Goal: Task Accomplishment & Management: Complete application form

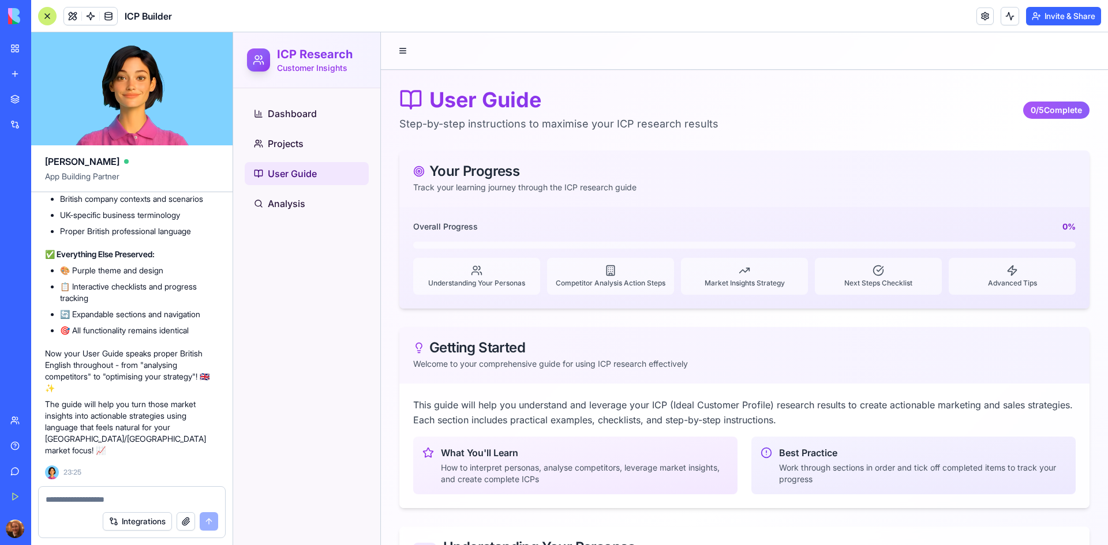
scroll to position [332, 0]
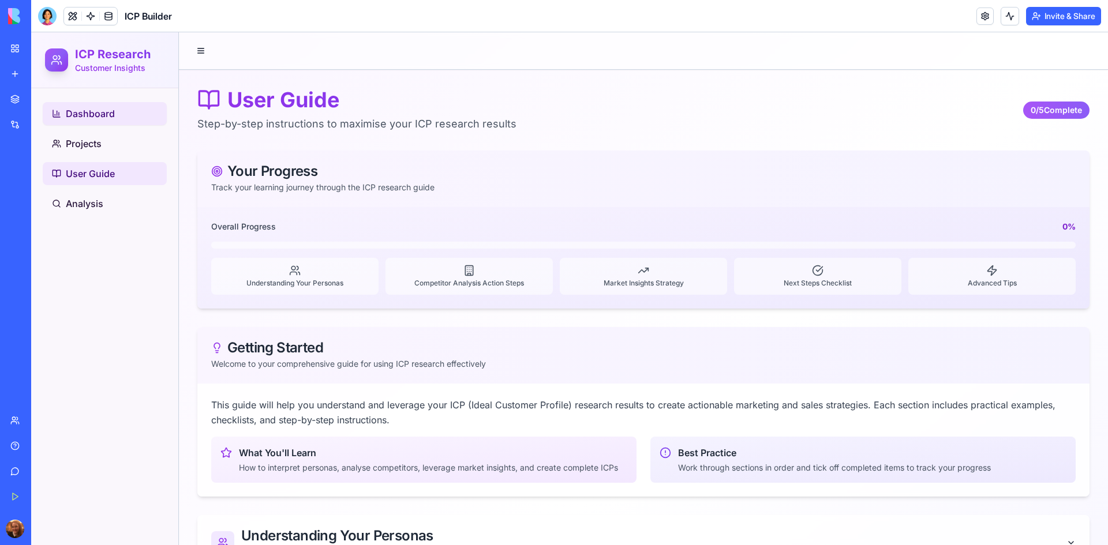
click at [111, 115] on span "Dashboard" at bounding box center [90, 114] width 49 height 14
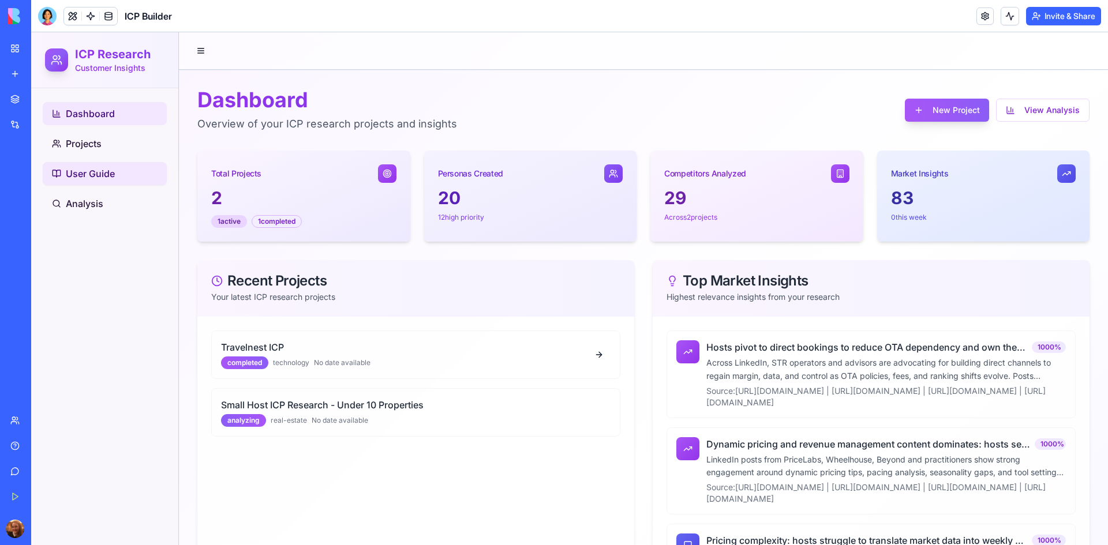
click at [100, 179] on span "User Guide" at bounding box center [90, 174] width 49 height 14
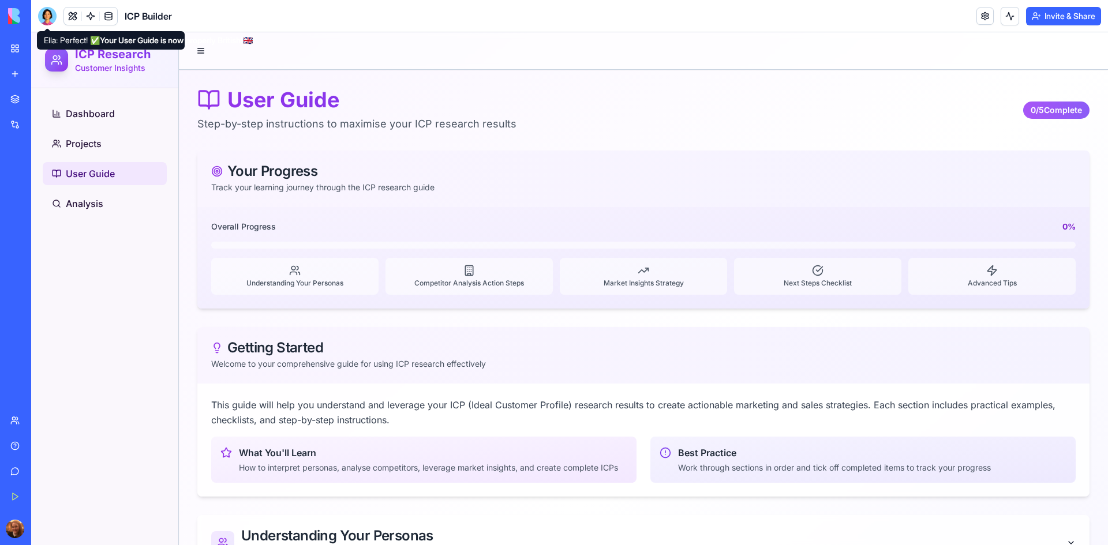
click at [50, 11] on div at bounding box center [47, 16] width 18 height 18
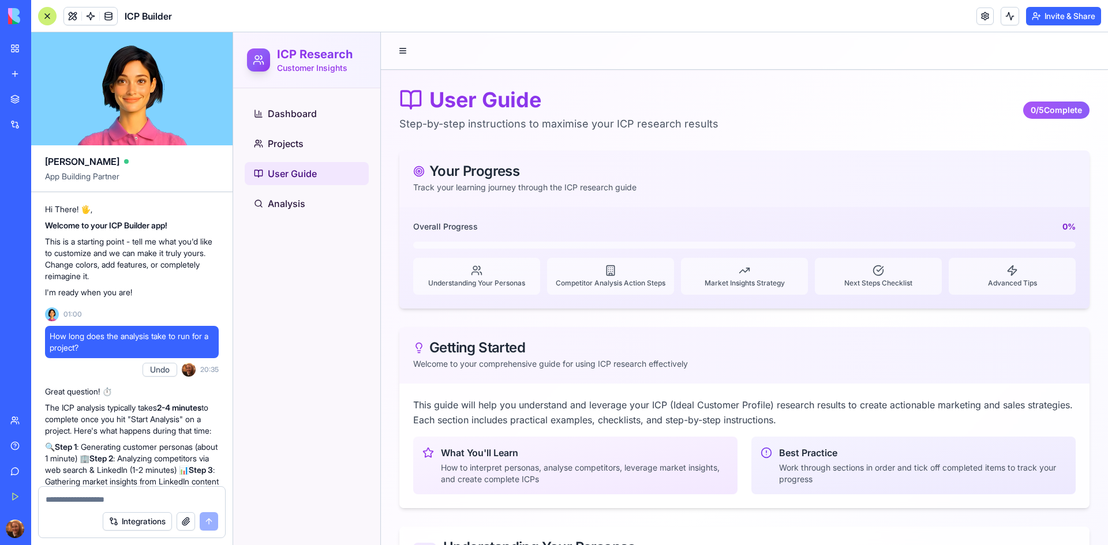
scroll to position [11243, 0]
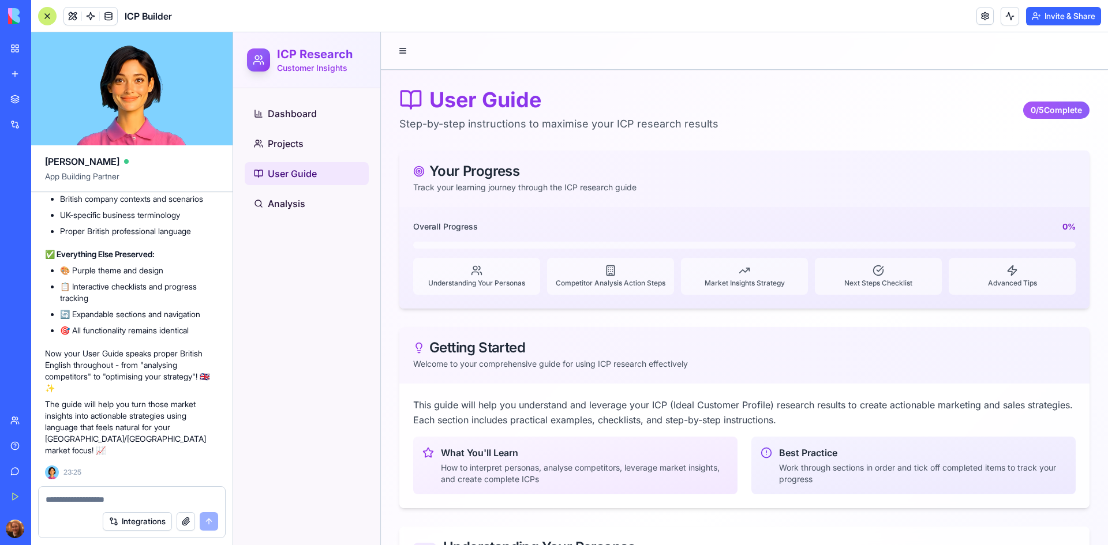
click at [101, 497] on textarea at bounding box center [132, 500] width 173 height 12
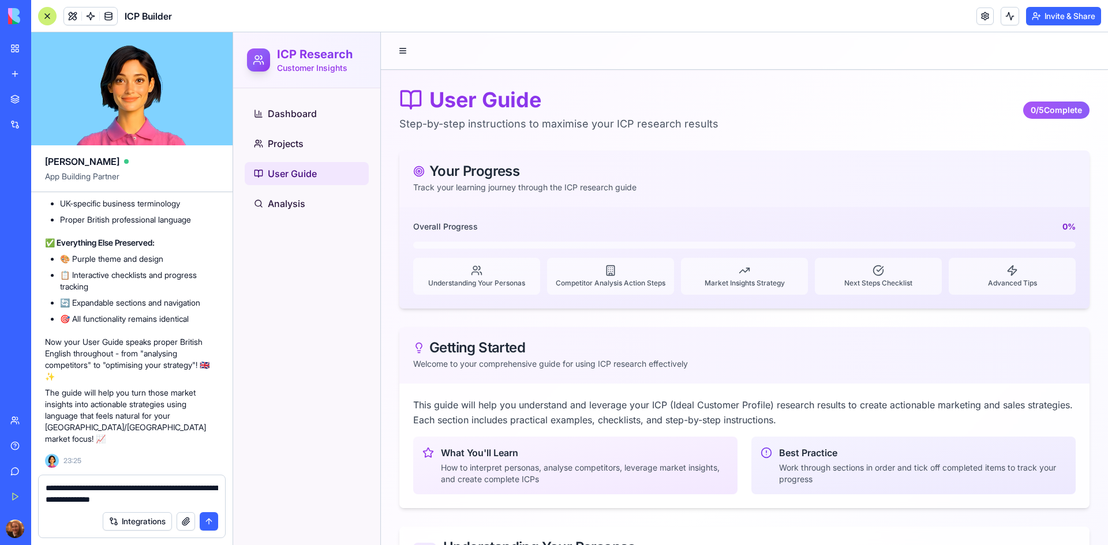
click at [110, 500] on textarea "**********" at bounding box center [132, 493] width 173 height 23
click at [196, 501] on textarea "**********" at bounding box center [132, 493] width 173 height 23
type textarea "**********"
click at [212, 523] on button "submit" at bounding box center [209, 521] width 18 height 18
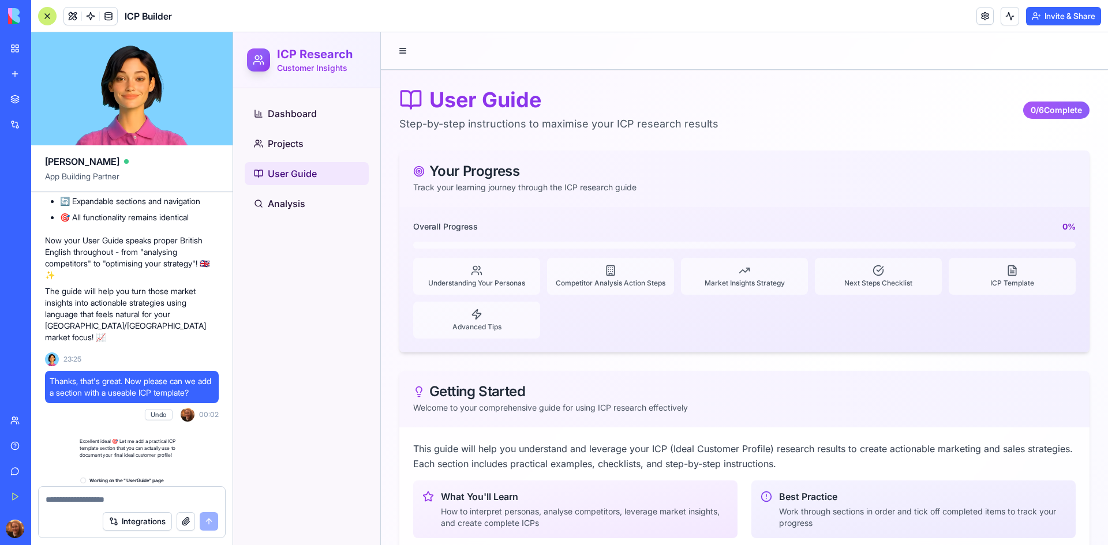
scroll to position [12385, 0]
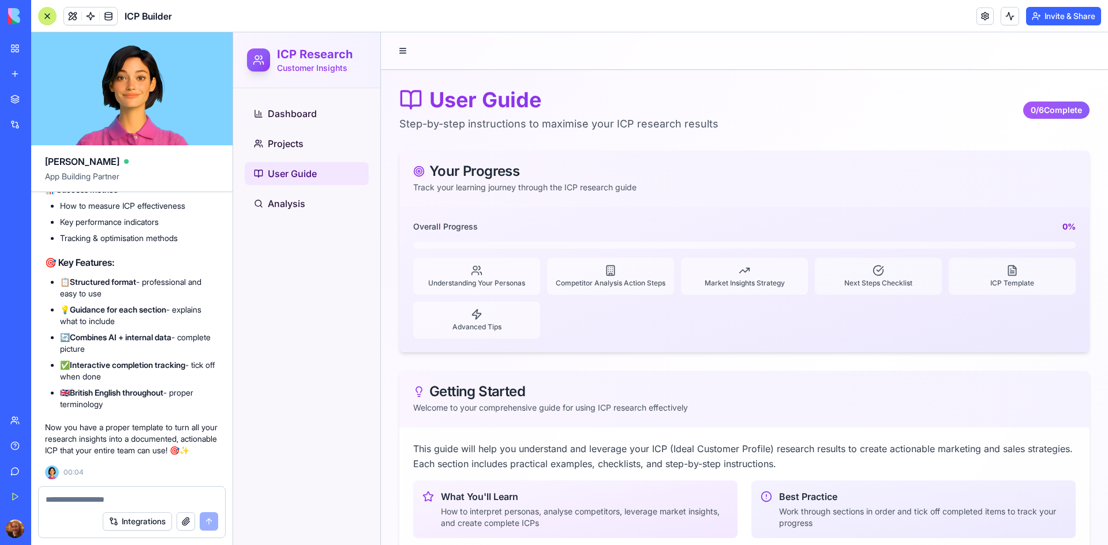
click at [183, 242] on div "Perfect! ✅ Your comprehensive ICP Template is now live in the User Guide! 📋 Wha…" at bounding box center [132, 29] width 174 height 854
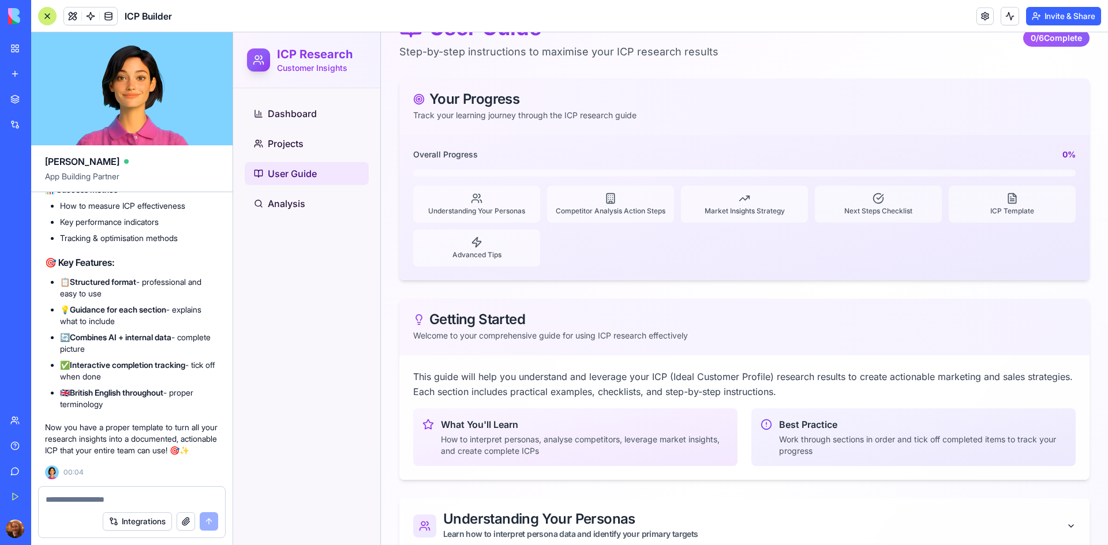
scroll to position [0, 0]
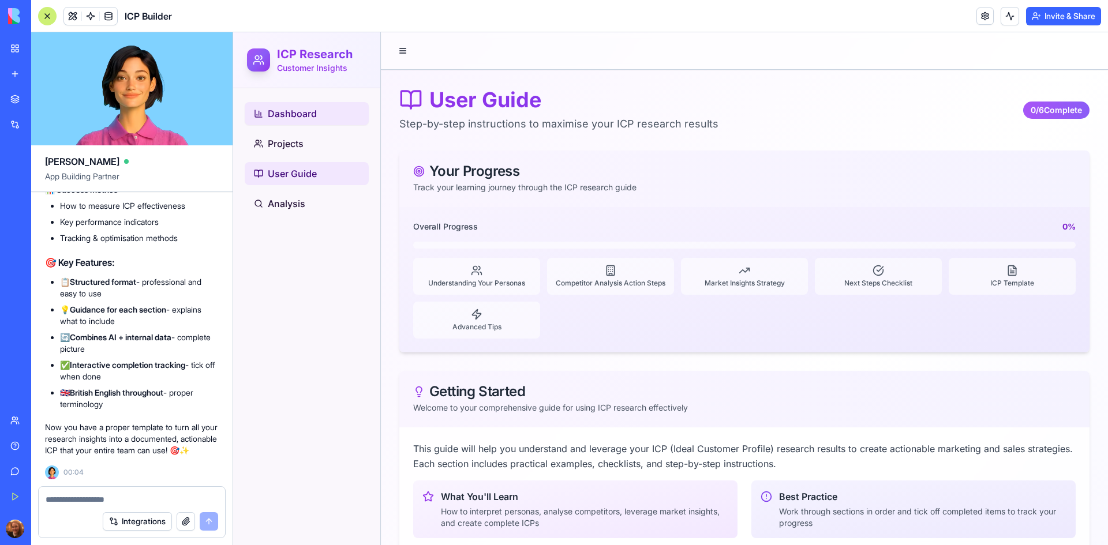
click at [289, 112] on span "Dashboard" at bounding box center [292, 114] width 49 height 14
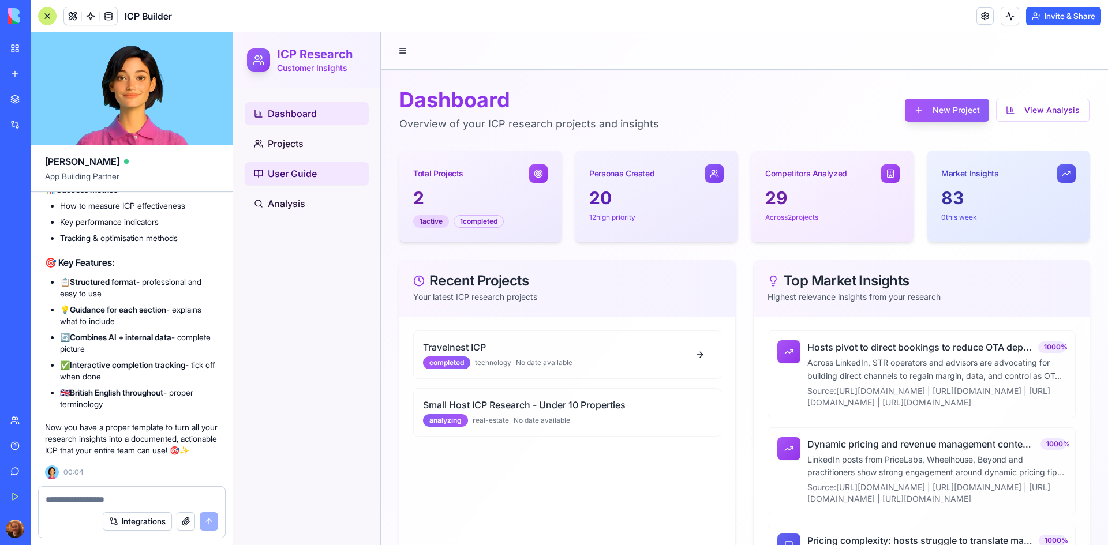
click at [347, 178] on link "User Guide" at bounding box center [307, 173] width 124 height 23
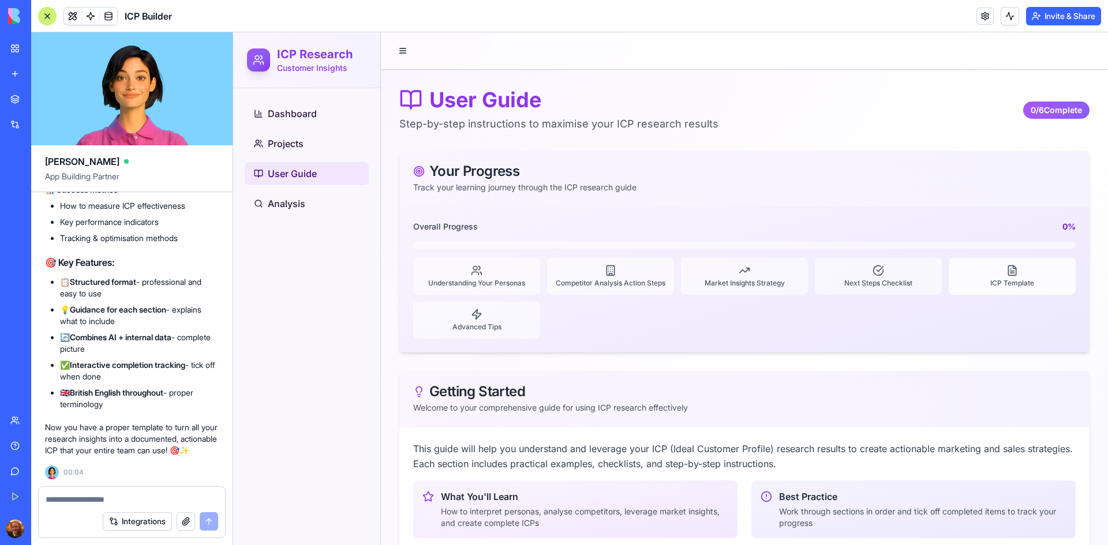
click at [1012, 280] on span "ICP Template" at bounding box center [1012, 283] width 44 height 9
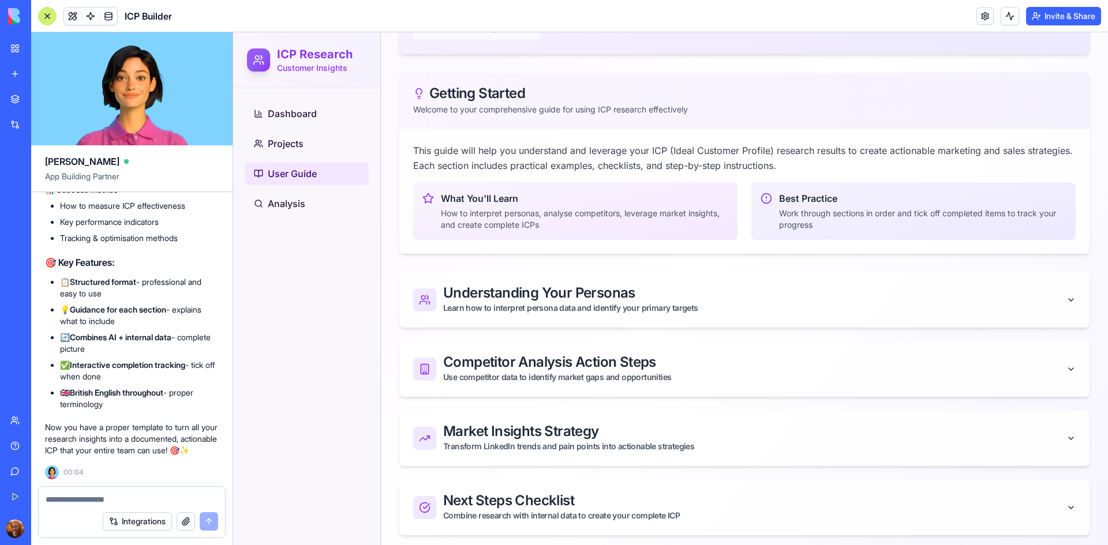
scroll to position [446, 0]
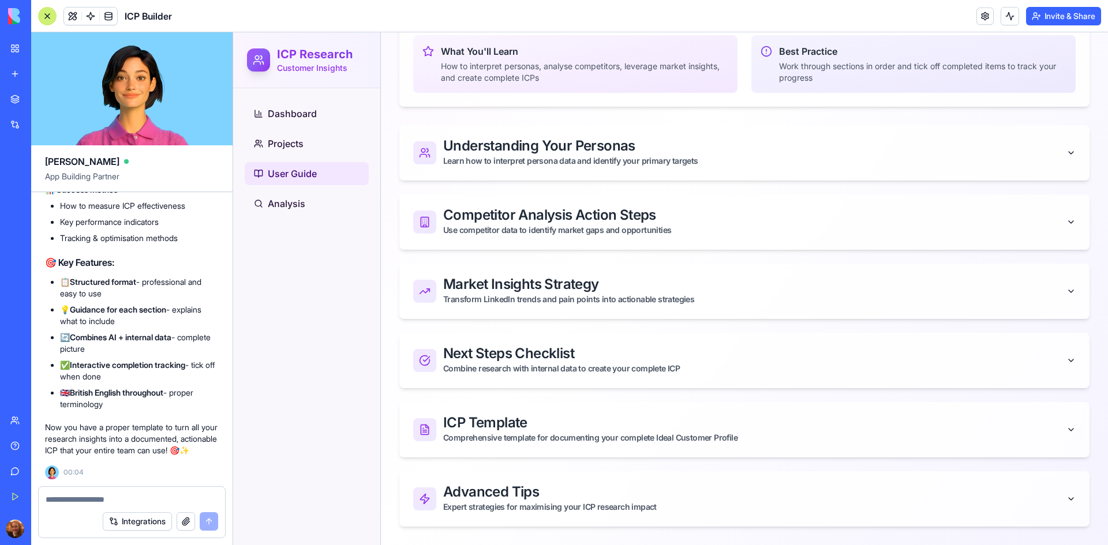
click at [671, 501] on div "Advanced Tips Expert strategies for maximising your ICP research impact" at bounding box center [754, 499] width 623 height 28
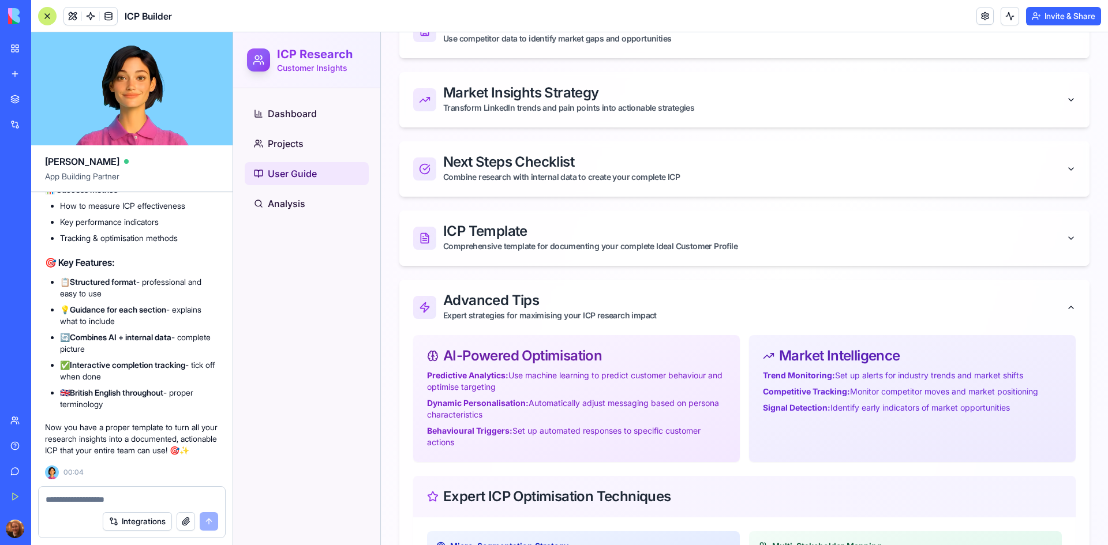
scroll to position [630, 0]
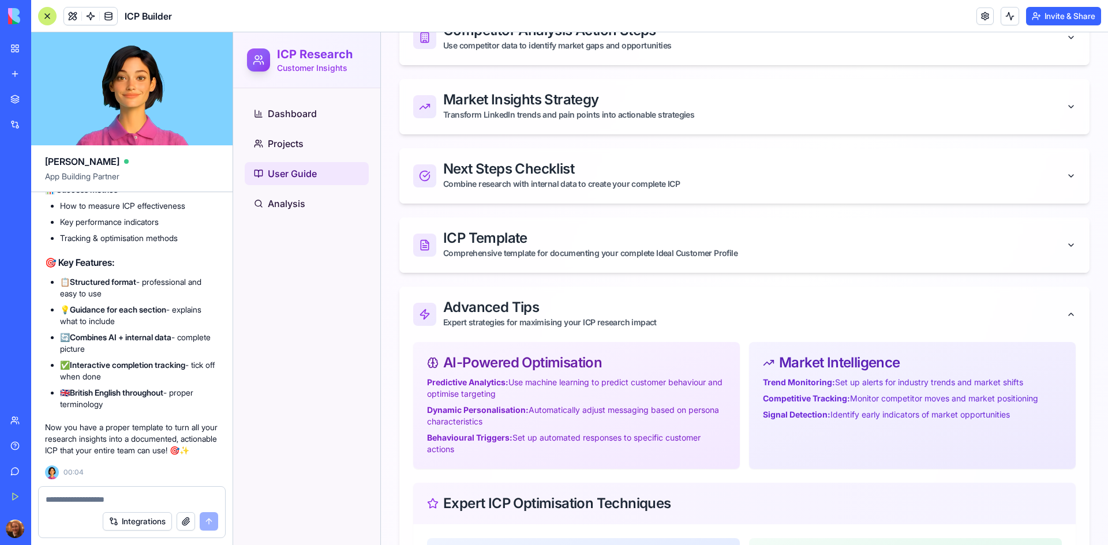
click at [133, 497] on textarea at bounding box center [132, 500] width 173 height 12
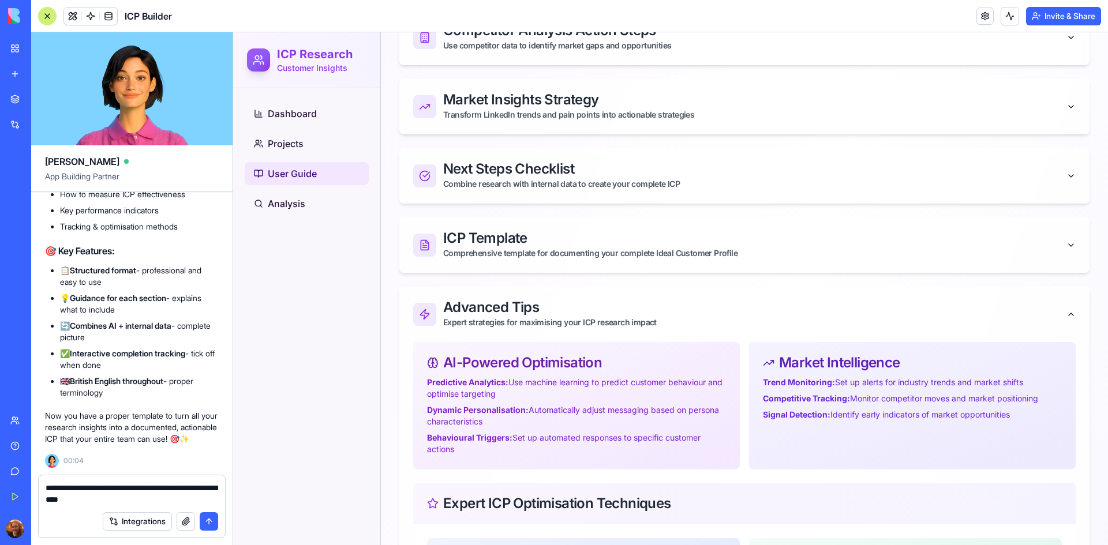
type textarea "**********"
click at [216, 523] on button "submit" at bounding box center [209, 521] width 18 height 18
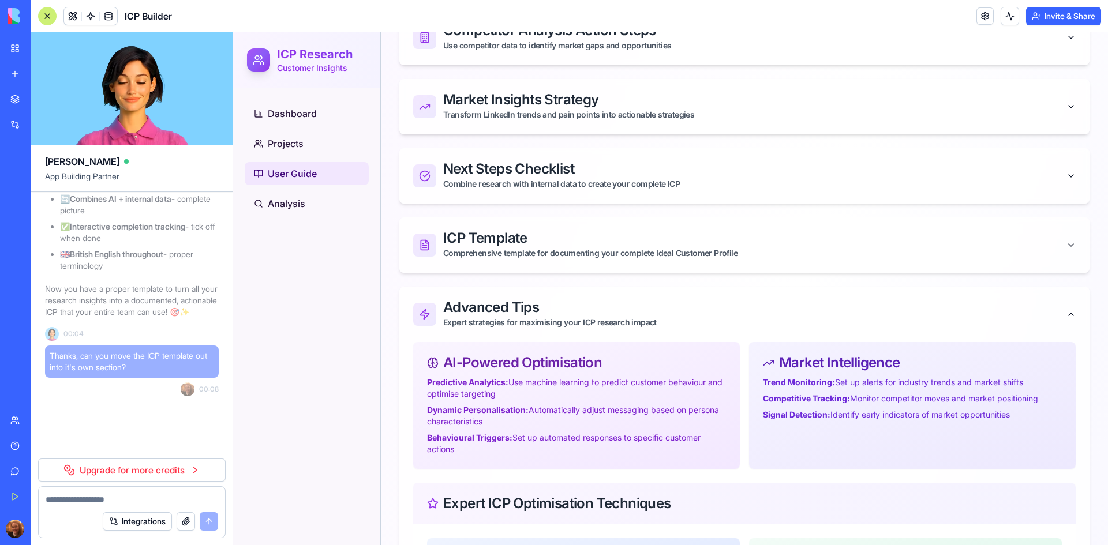
scroll to position [12524, 0]
click at [619, 252] on div "Comprehensive template for documenting your complete Ideal Customer Profile" at bounding box center [754, 254] width 623 height 12
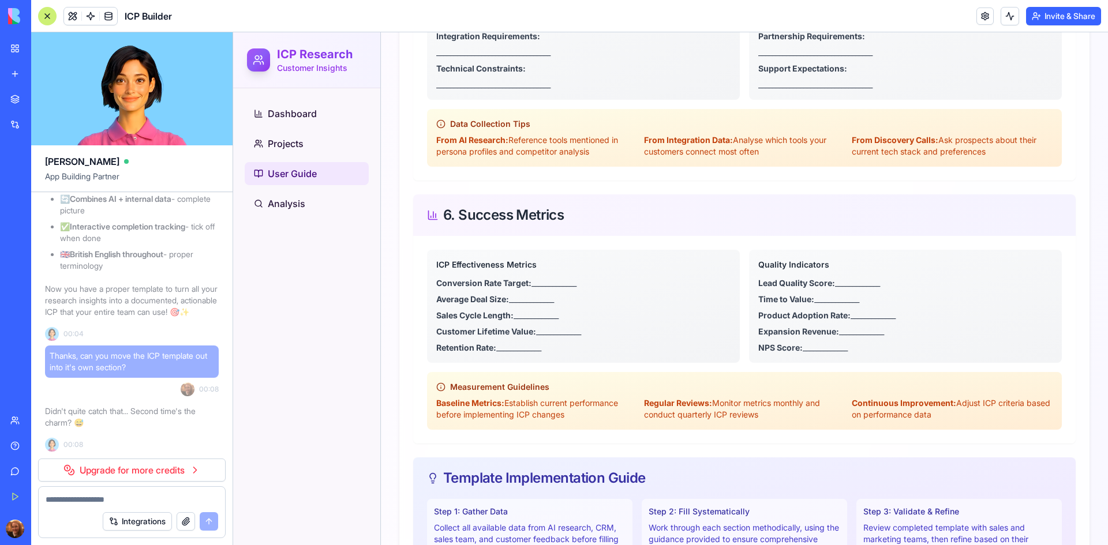
scroll to position [2249, 0]
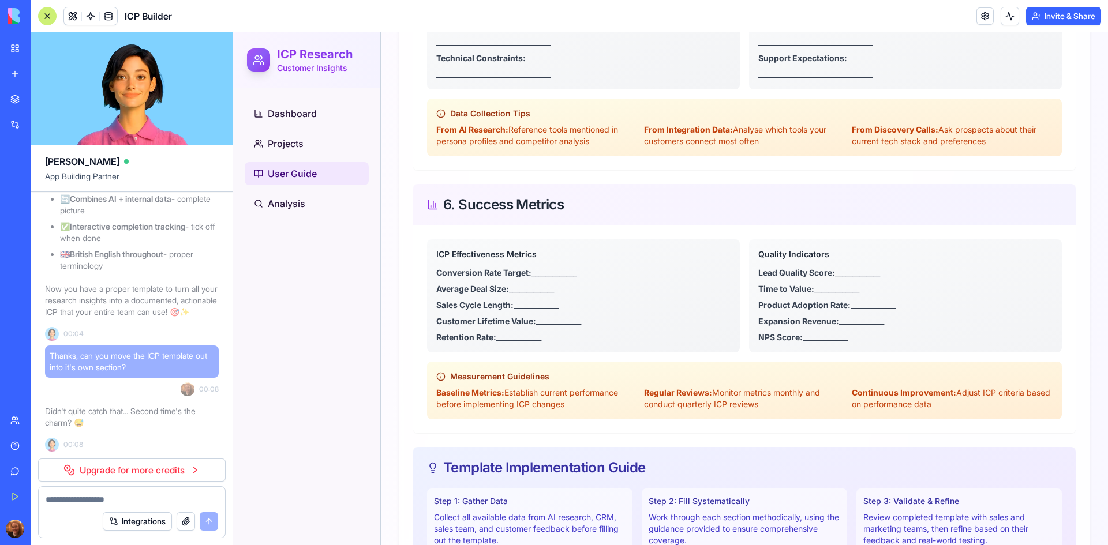
click at [884, 278] on p "Lead Quality Score: _____________" at bounding box center [905, 273] width 294 height 12
click at [870, 275] on p "Lead Quality Score: _____________" at bounding box center [905, 273] width 294 height 12
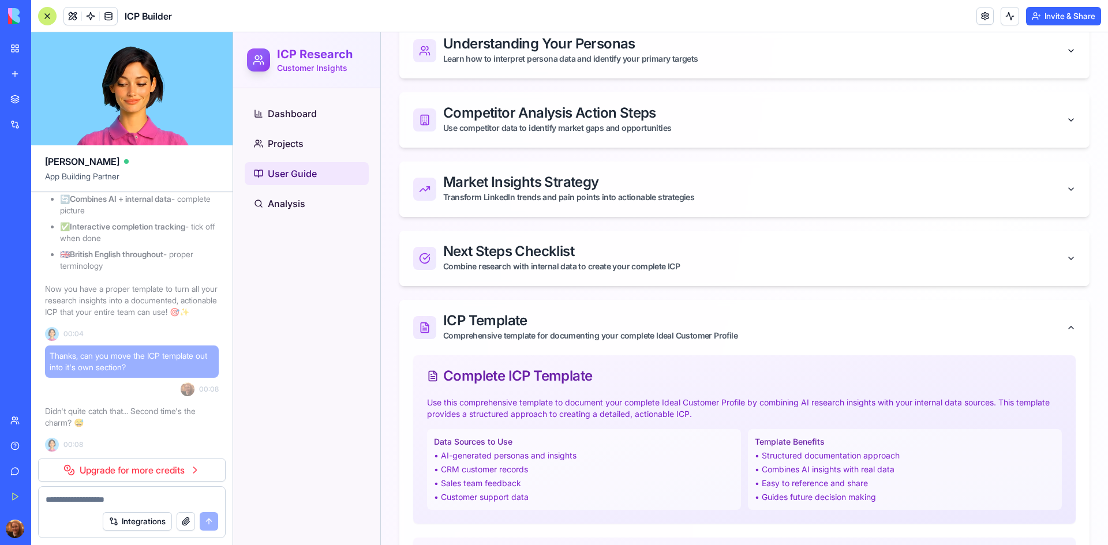
scroll to position [589, 0]
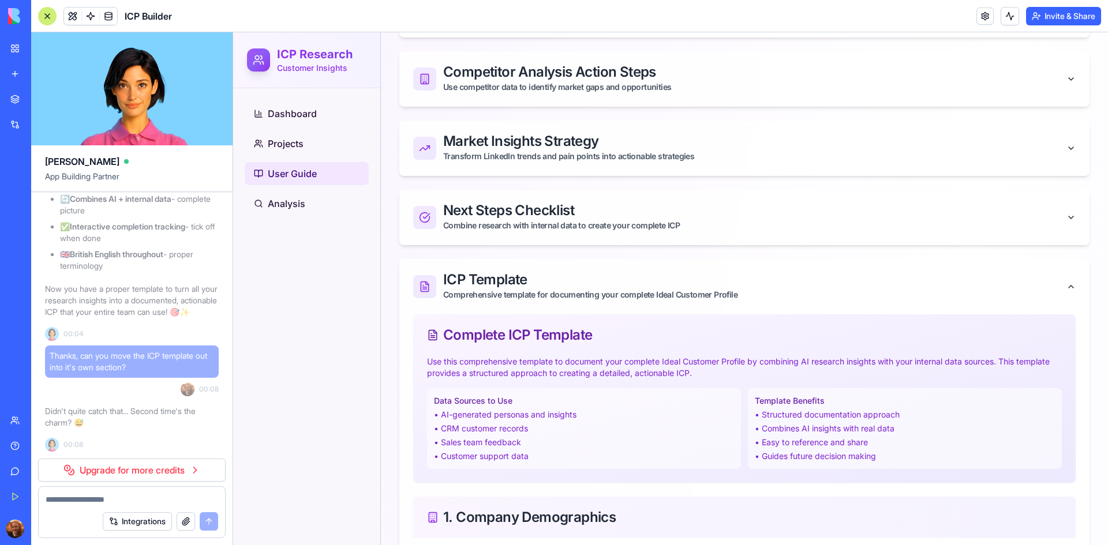
click at [1066, 285] on icon "button" at bounding box center [1070, 286] width 9 height 9
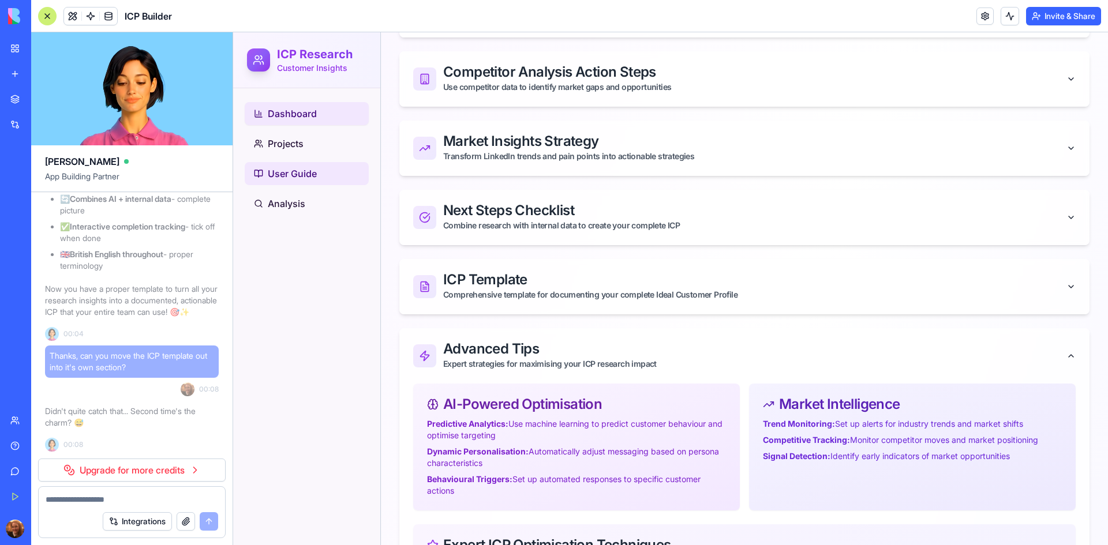
click at [312, 110] on span "Dashboard" at bounding box center [292, 114] width 49 height 14
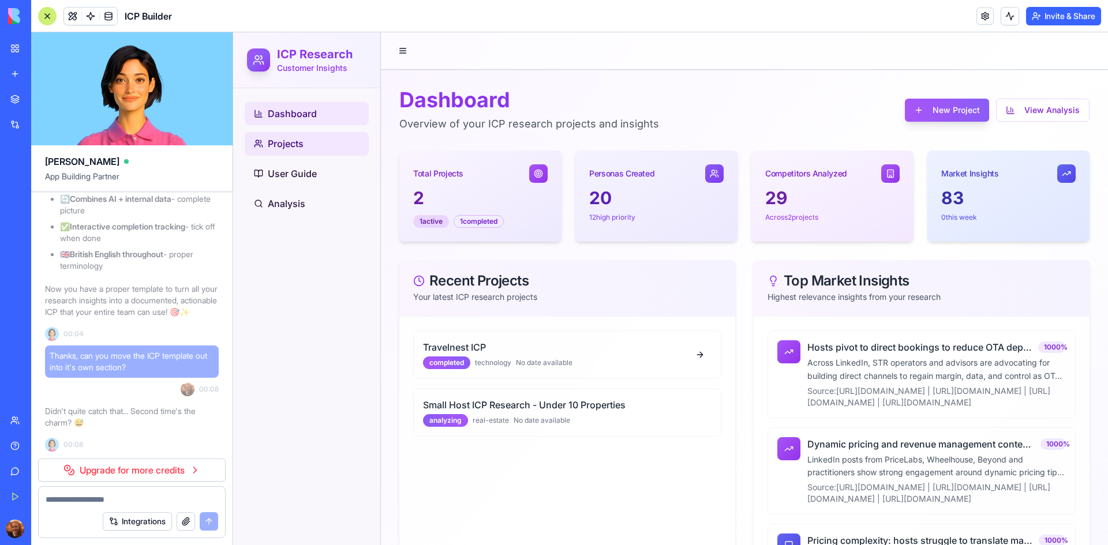
click at [305, 137] on link "Projects" at bounding box center [307, 143] width 124 height 23
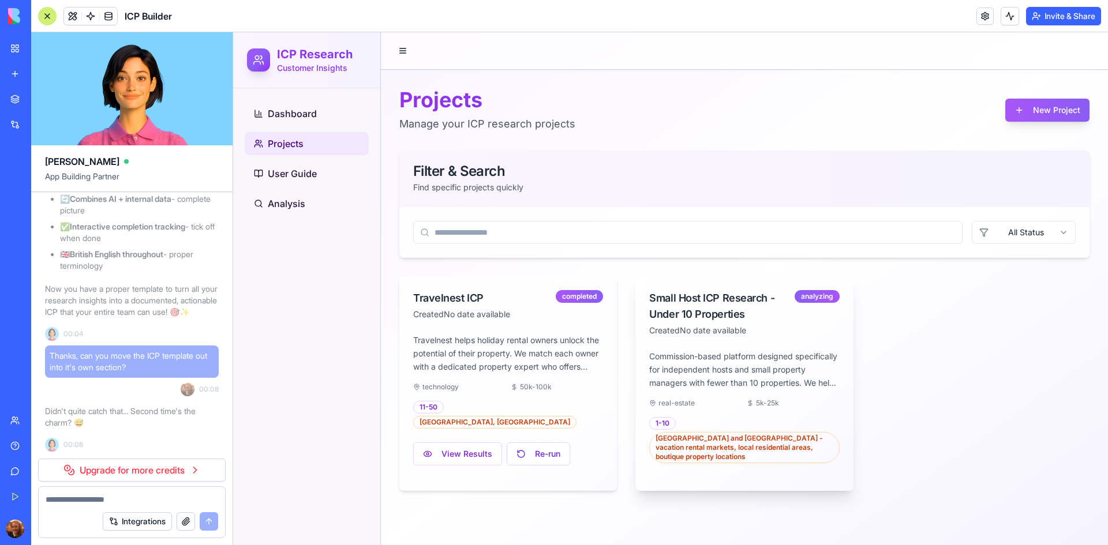
click at [673, 298] on div "Small Host ICP Research - Under 10 Properties" at bounding box center [721, 306] width 145 height 32
click at [715, 309] on div "Small Host ICP Research - Under 10 Properties" at bounding box center [721, 306] width 145 height 32
click at [841, 468] on div "Commission-based platform designed specifically for independent hosts and small…" at bounding box center [744, 420] width 218 height 141
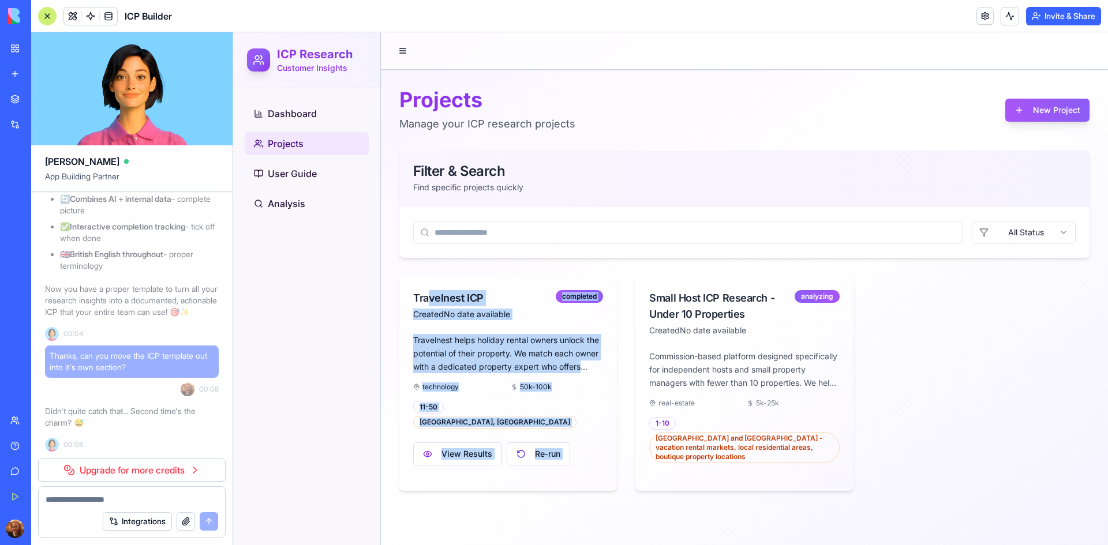
drag, startPoint x: 431, startPoint y: 272, endPoint x: 641, endPoint y: 238, distance: 213.3
click at [641, 238] on div "Projects Manage your ICP research projects New Project Filter & Search Find spe…" at bounding box center [744, 290] width 727 height 440
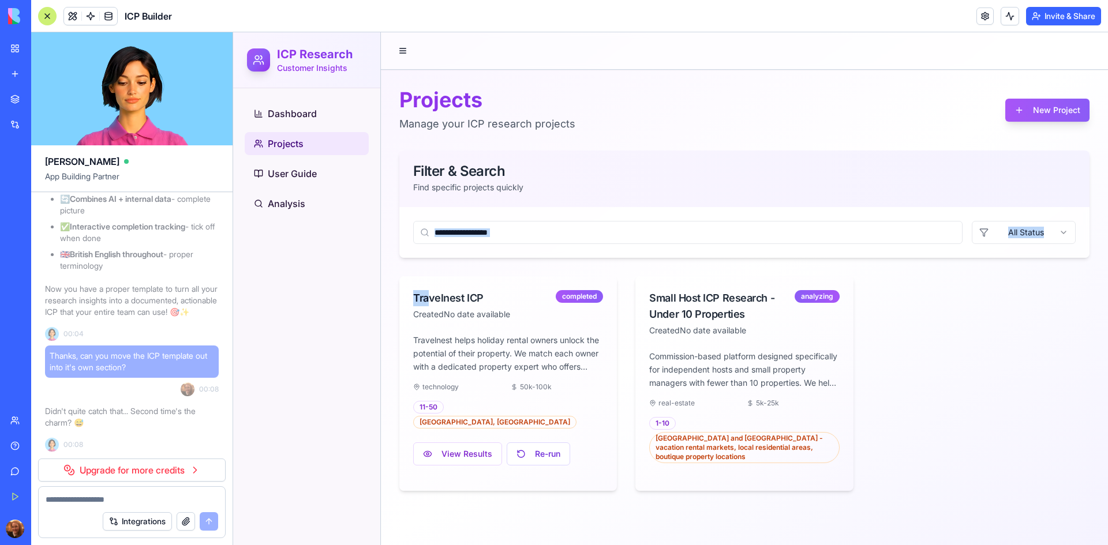
click at [616, 244] on div "All Status" at bounding box center [744, 232] width 690 height 51
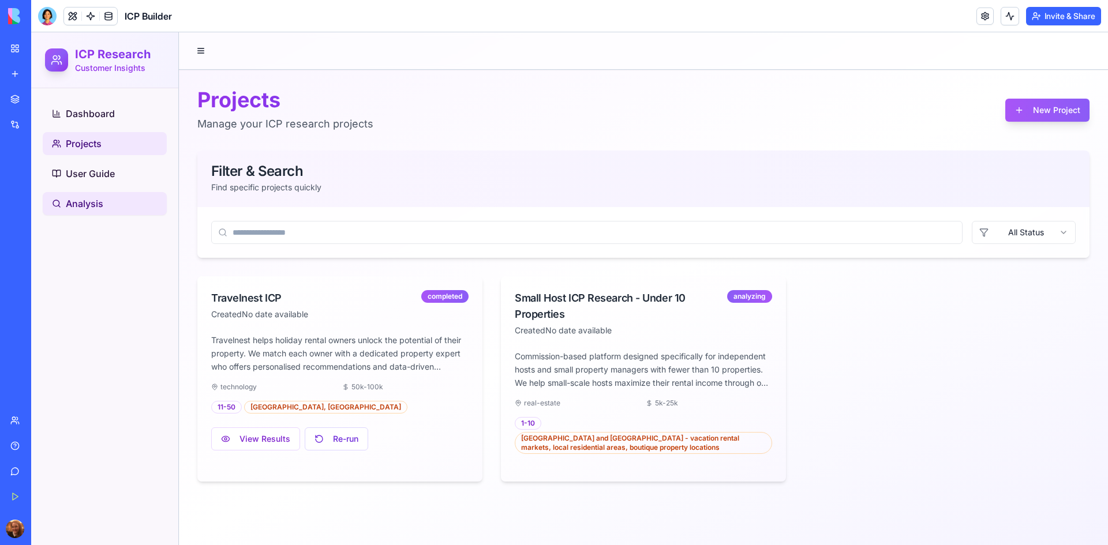
click at [93, 202] on span "Analysis" at bounding box center [85, 204] width 38 height 14
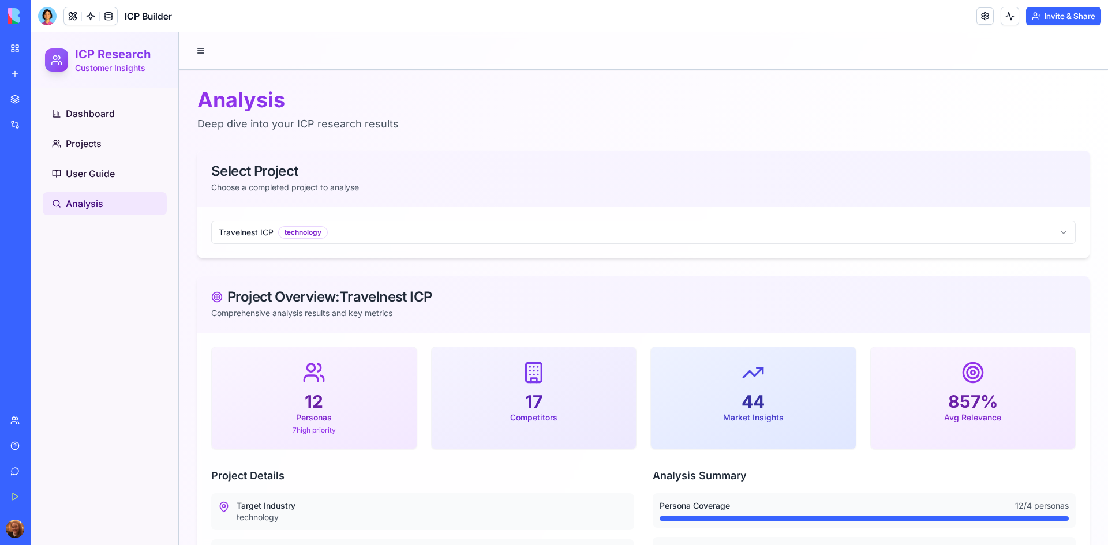
click at [111, 186] on ul "Dashboard Projects User Guide Analysis" at bounding box center [105, 158] width 124 height 113
click at [93, 154] on link "Projects" at bounding box center [105, 143] width 124 height 23
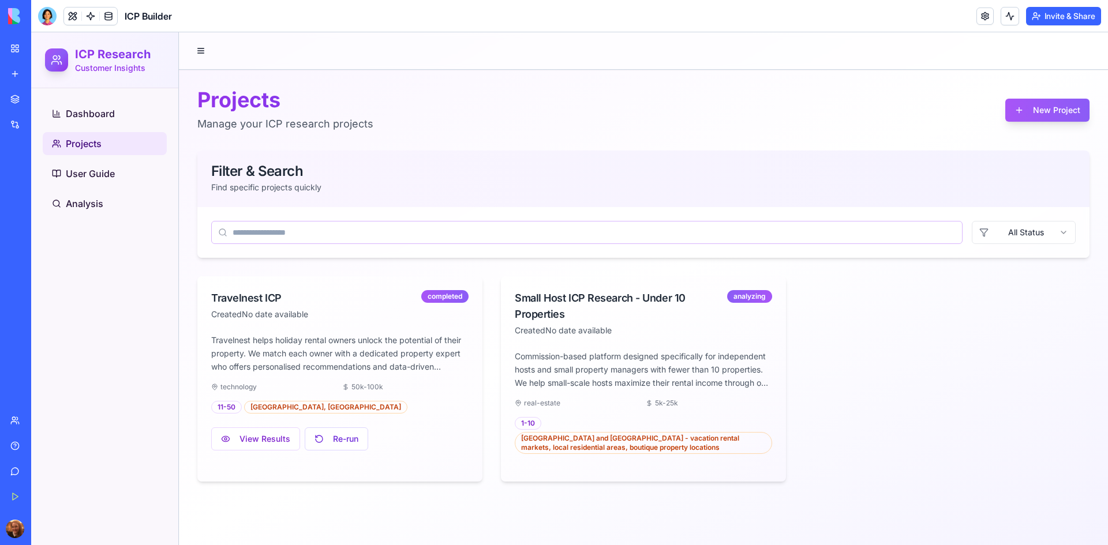
click at [769, 227] on input at bounding box center [586, 232] width 751 height 23
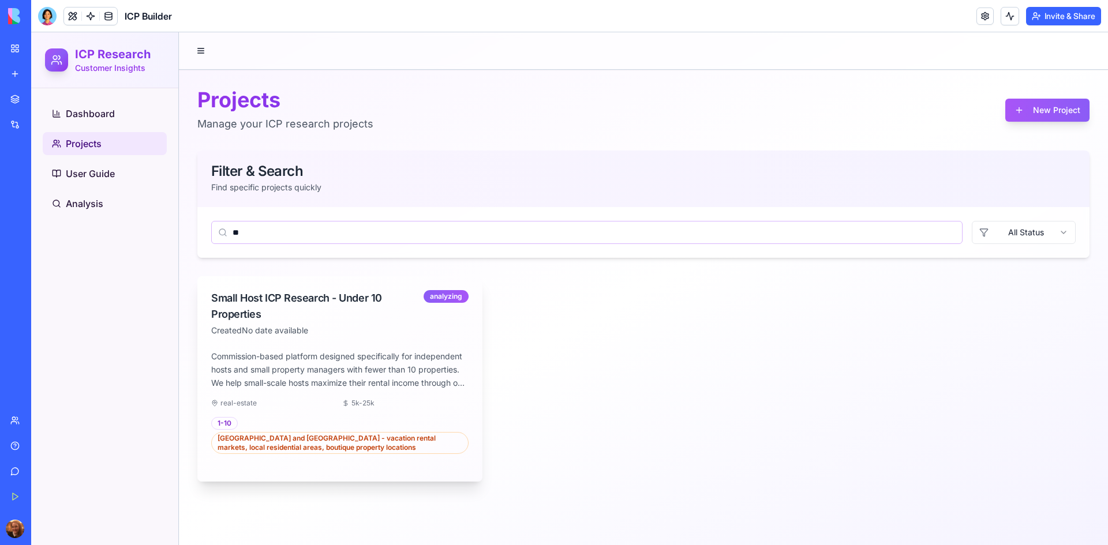
type input "*"
